Goal: Task Accomplishment & Management: Manage account settings

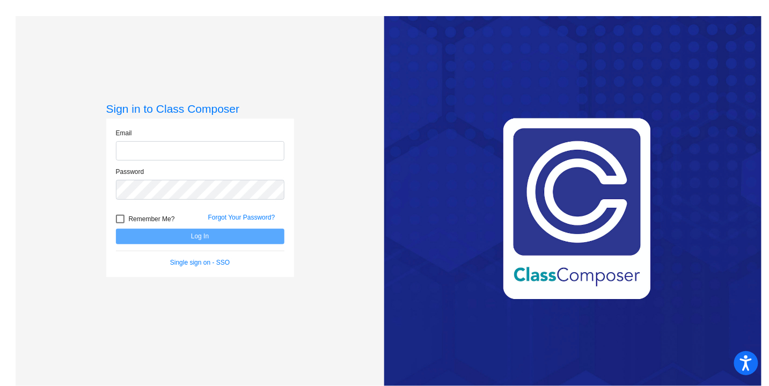
type input "[PERSON_NAME][EMAIL_ADDRESS][PERSON_NAME][DOMAIN_NAME]"
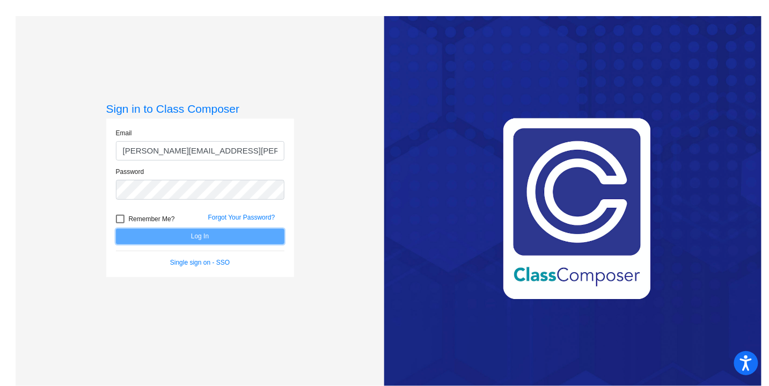
click at [170, 236] on button "Log In" at bounding box center [200, 237] width 169 height 16
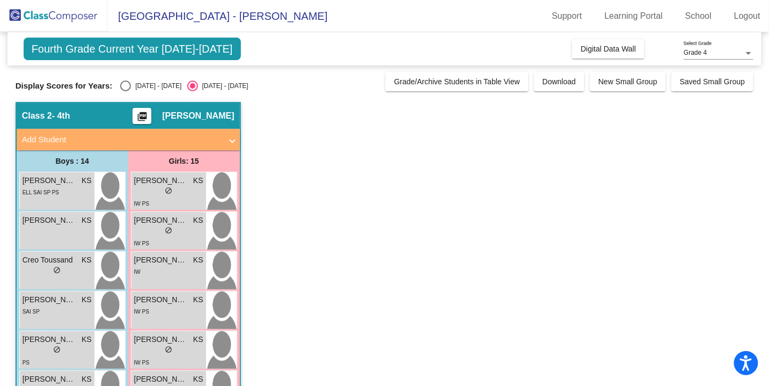
click at [125, 86] on div "Select an option" at bounding box center [125, 85] width 11 height 11
click at [125, 91] on input "[DATE] - [DATE]" at bounding box center [125, 91] width 1 height 1
radio input "true"
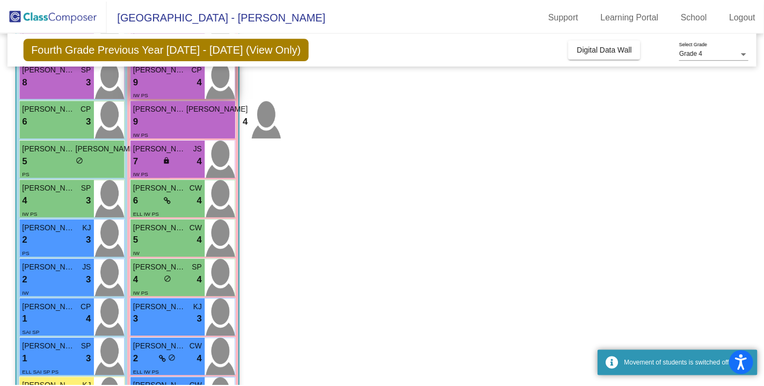
scroll to position [398, 0]
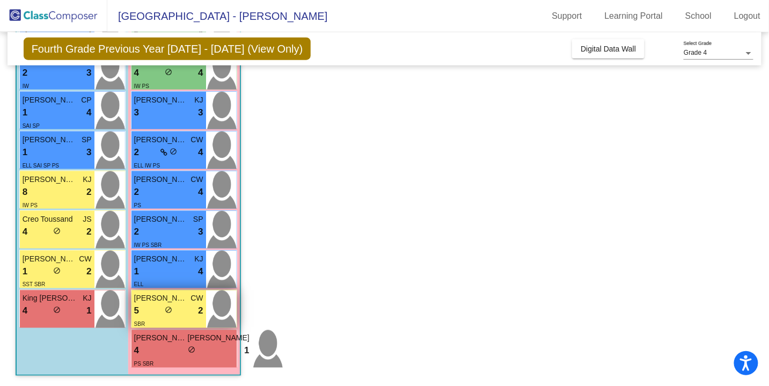
click at [157, 301] on span "[PERSON_NAME]'[PERSON_NAME]" at bounding box center [161, 298] width 54 height 11
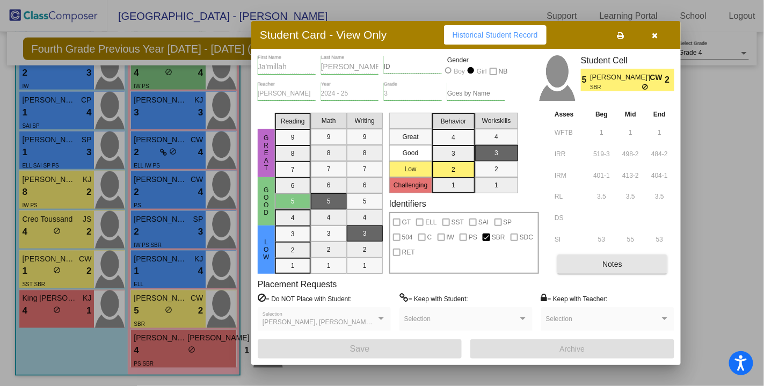
click at [571, 265] on button "Notes" at bounding box center [612, 263] width 110 height 19
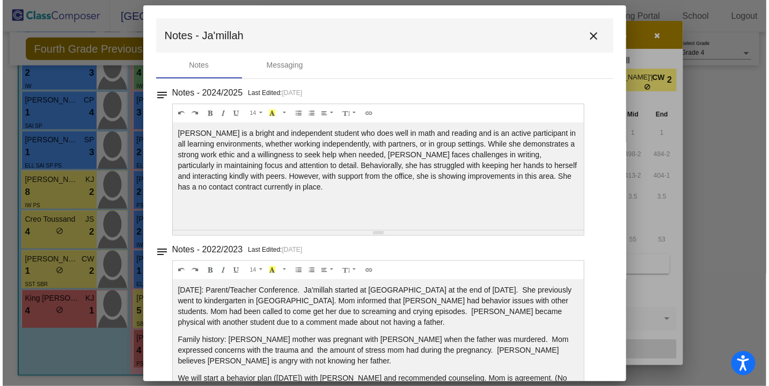
scroll to position [2, 0]
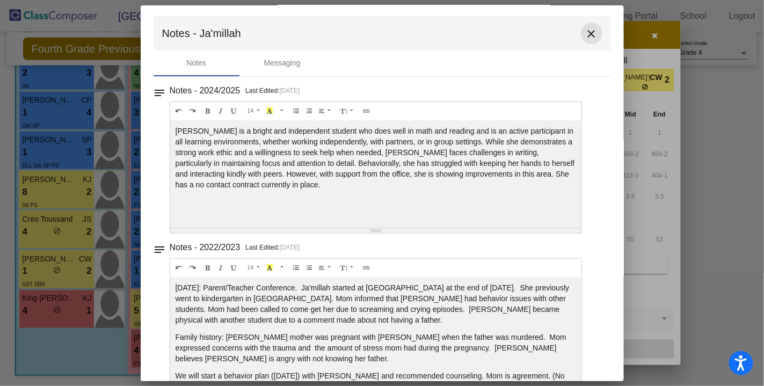
click at [589, 36] on mat-icon "close" at bounding box center [591, 33] width 13 height 13
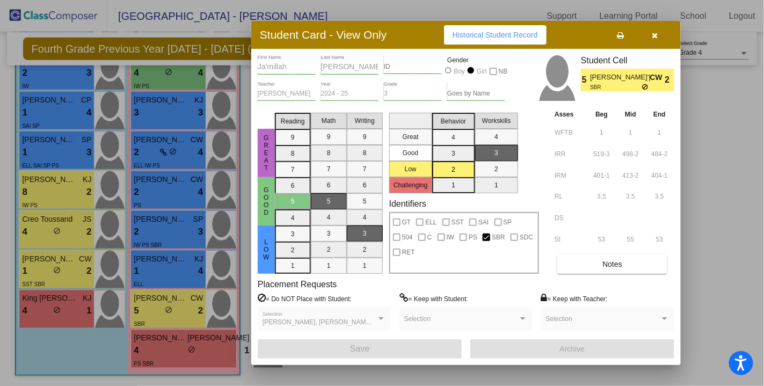
click at [655, 38] on icon "button" at bounding box center [655, 36] width 6 height 8
